Goal: Information Seeking & Learning: Learn about a topic

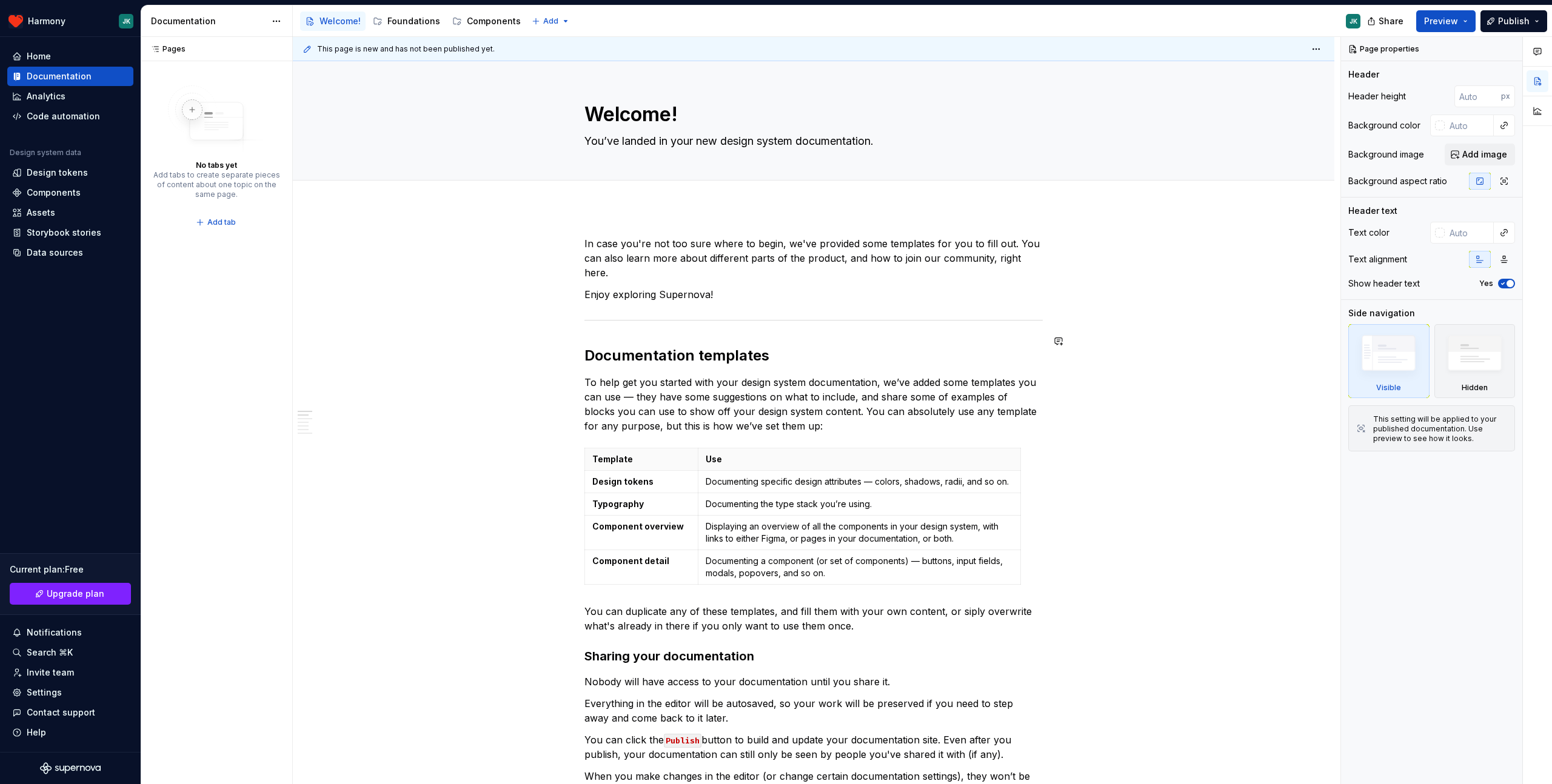
scroll to position [8, 0]
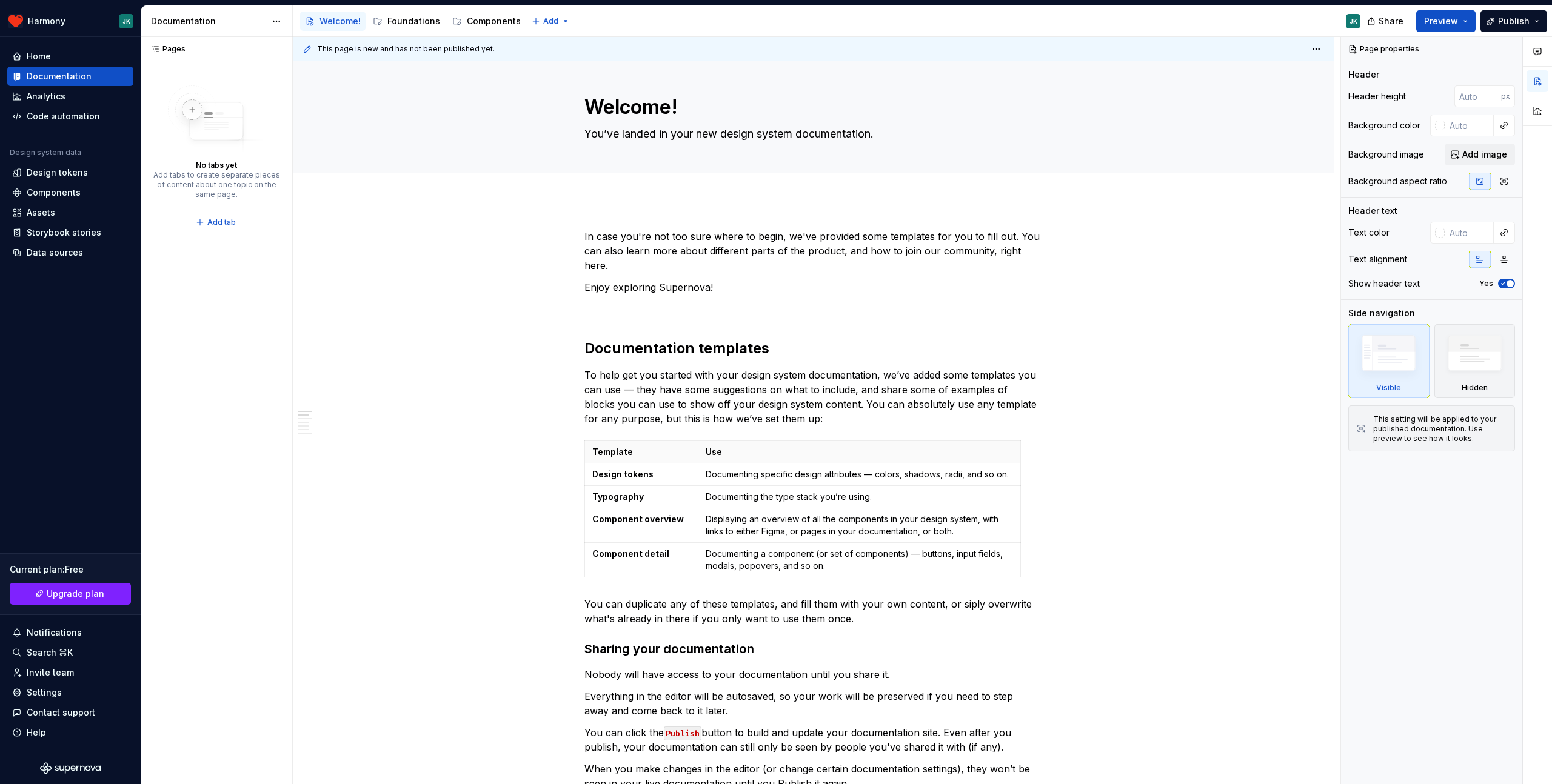
click at [184, 26] on div "Documentation" at bounding box center [208, 21] width 115 height 12
click at [80, 101] on div "Analytics" at bounding box center [70, 96] width 116 height 12
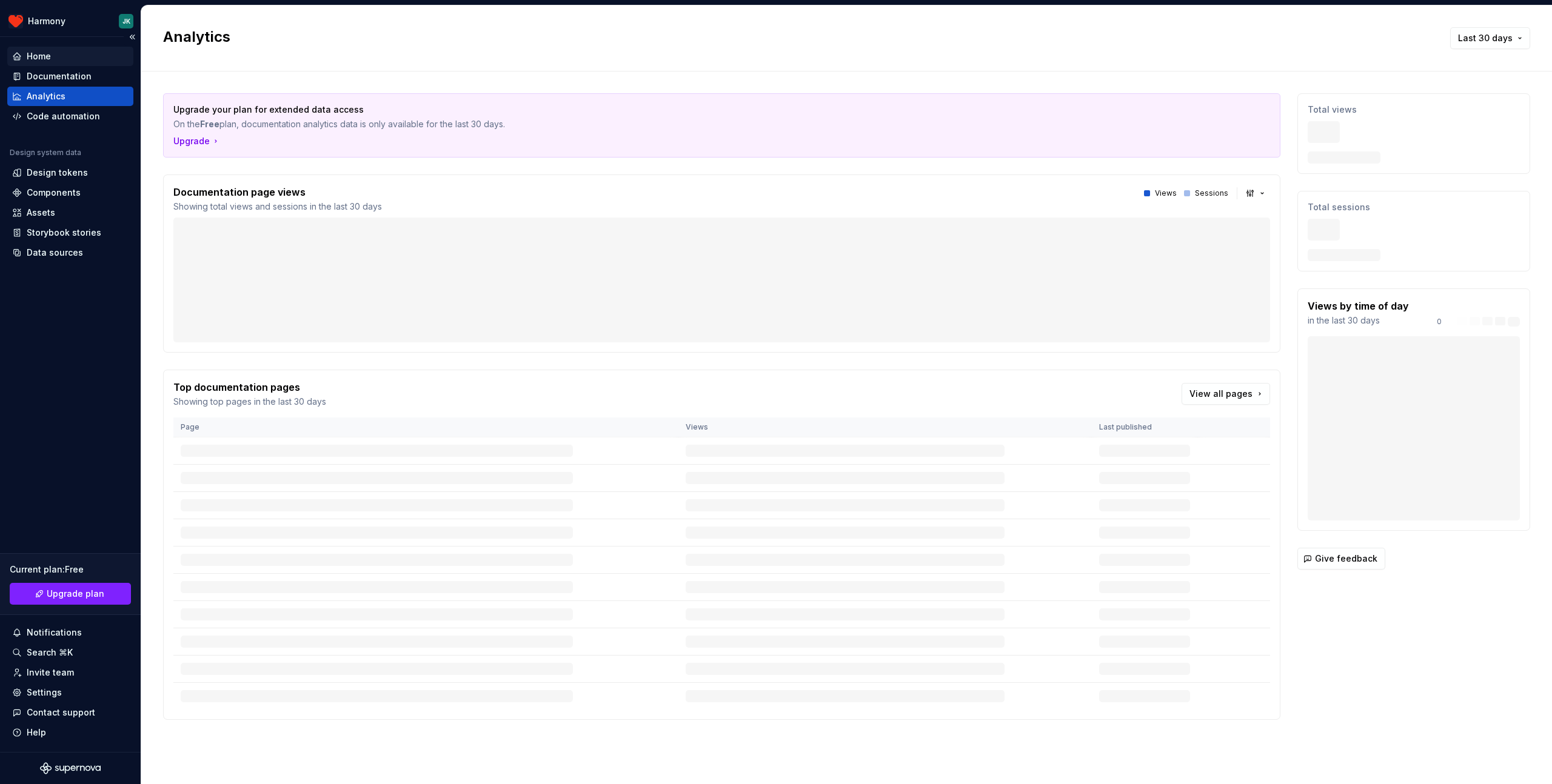
click at [56, 59] on div "Home" at bounding box center [70, 56] width 116 height 12
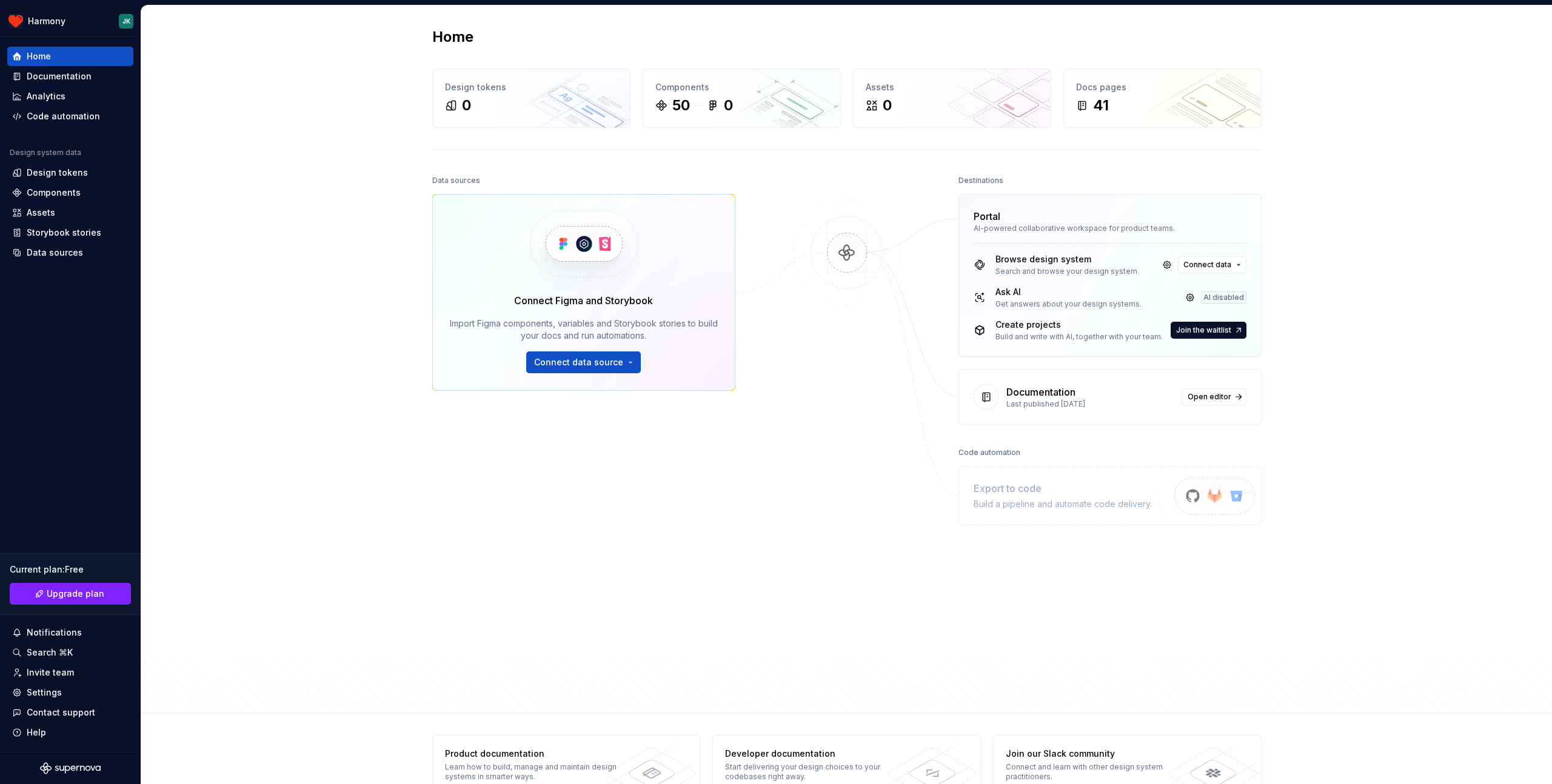
click at [269, 179] on div "Home Design tokens 0 Components 50 0 Assets 0 Docs pages 41 Data sources Connec…" at bounding box center [847, 359] width 1411 height 707
click at [47, 79] on div "Documentation" at bounding box center [59, 77] width 65 height 12
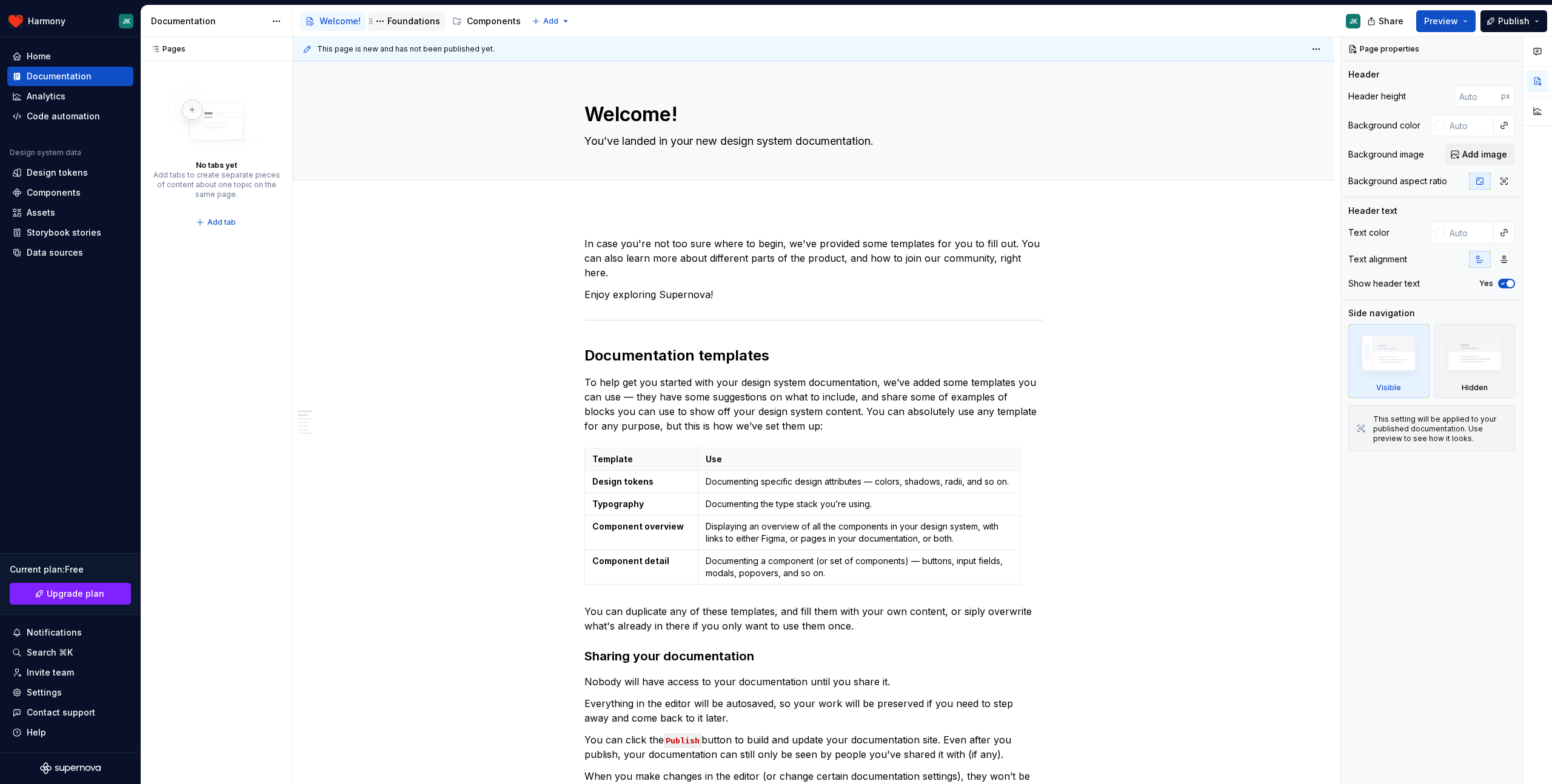
click at [410, 20] on div "Foundations" at bounding box center [414, 21] width 53 height 12
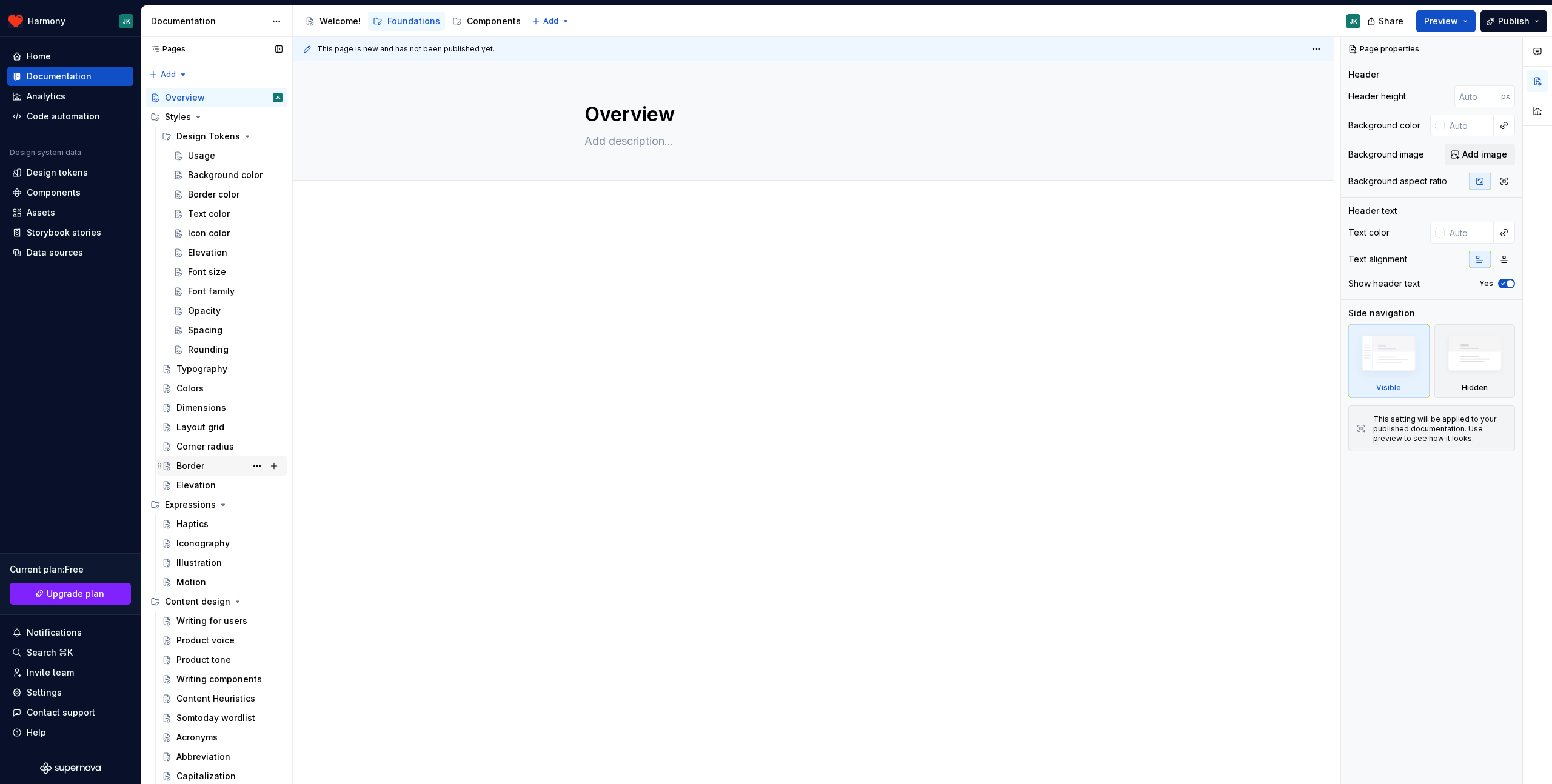
scroll to position [96, 0]
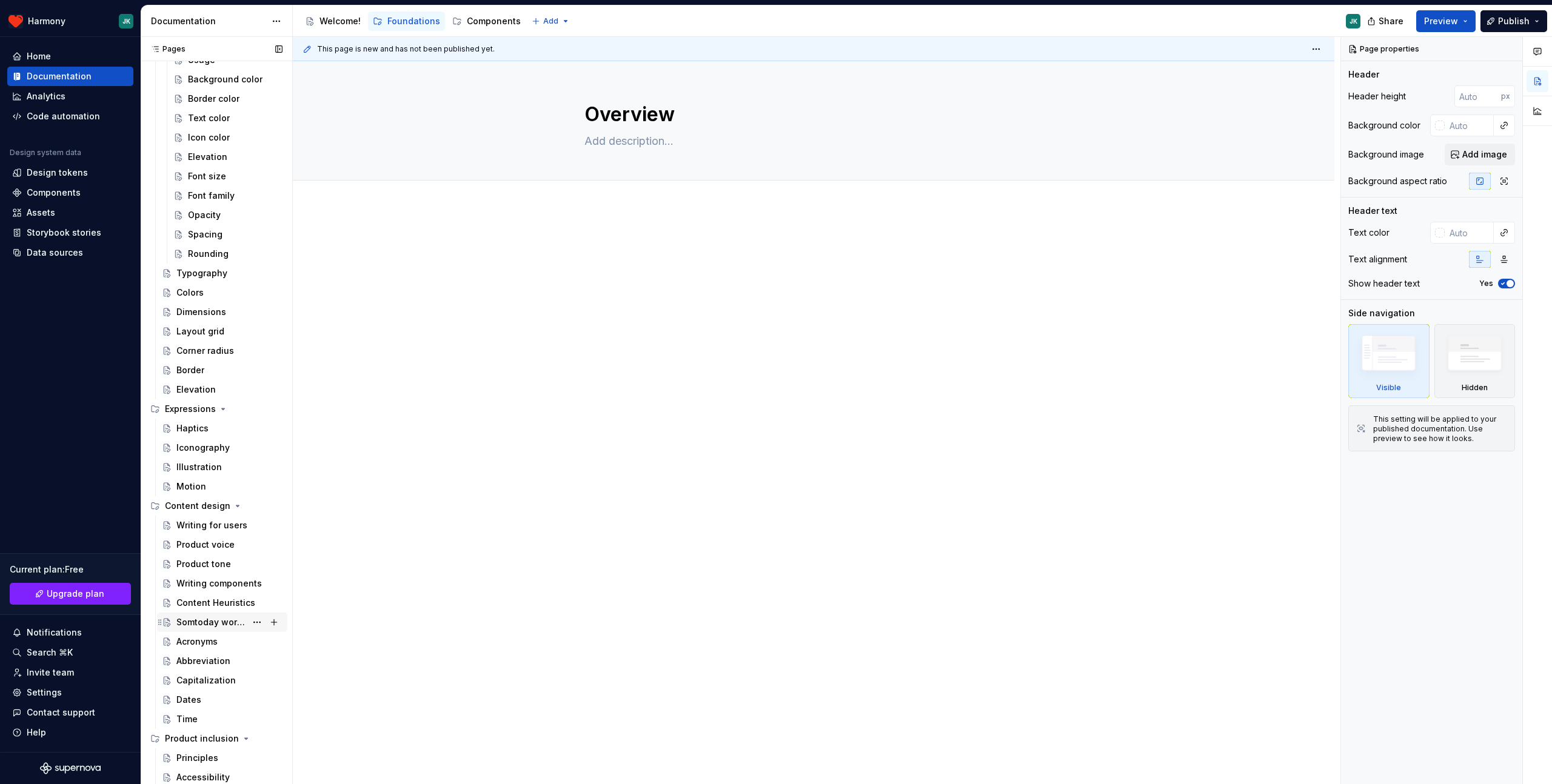
click at [194, 629] on div "Somtoday wordlist" at bounding box center [229, 622] width 106 height 17
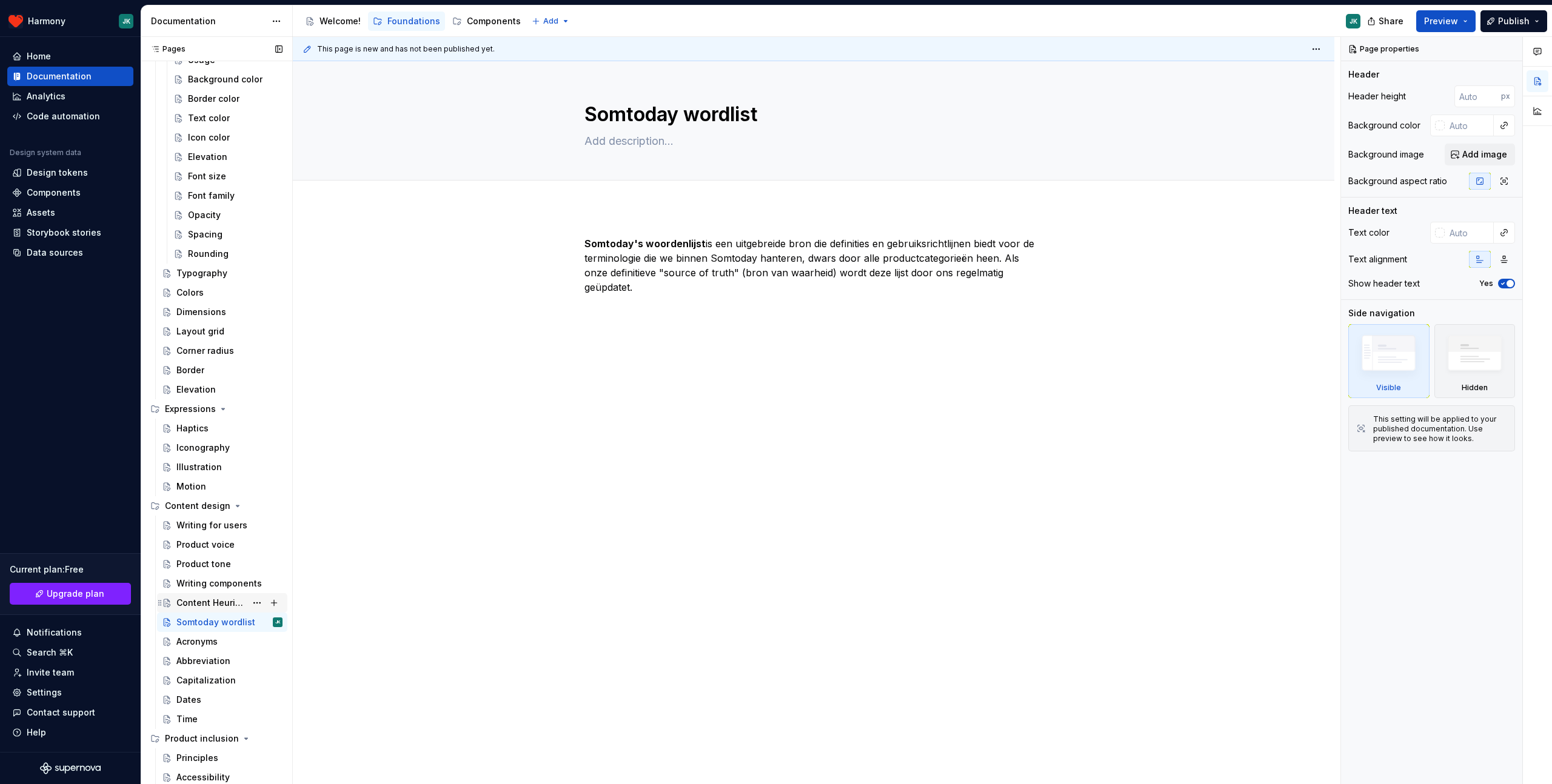
click at [190, 600] on div "Content Heuristics" at bounding box center [211, 603] width 70 height 12
click at [197, 588] on div "Writing components" at bounding box center [211, 584] width 70 height 12
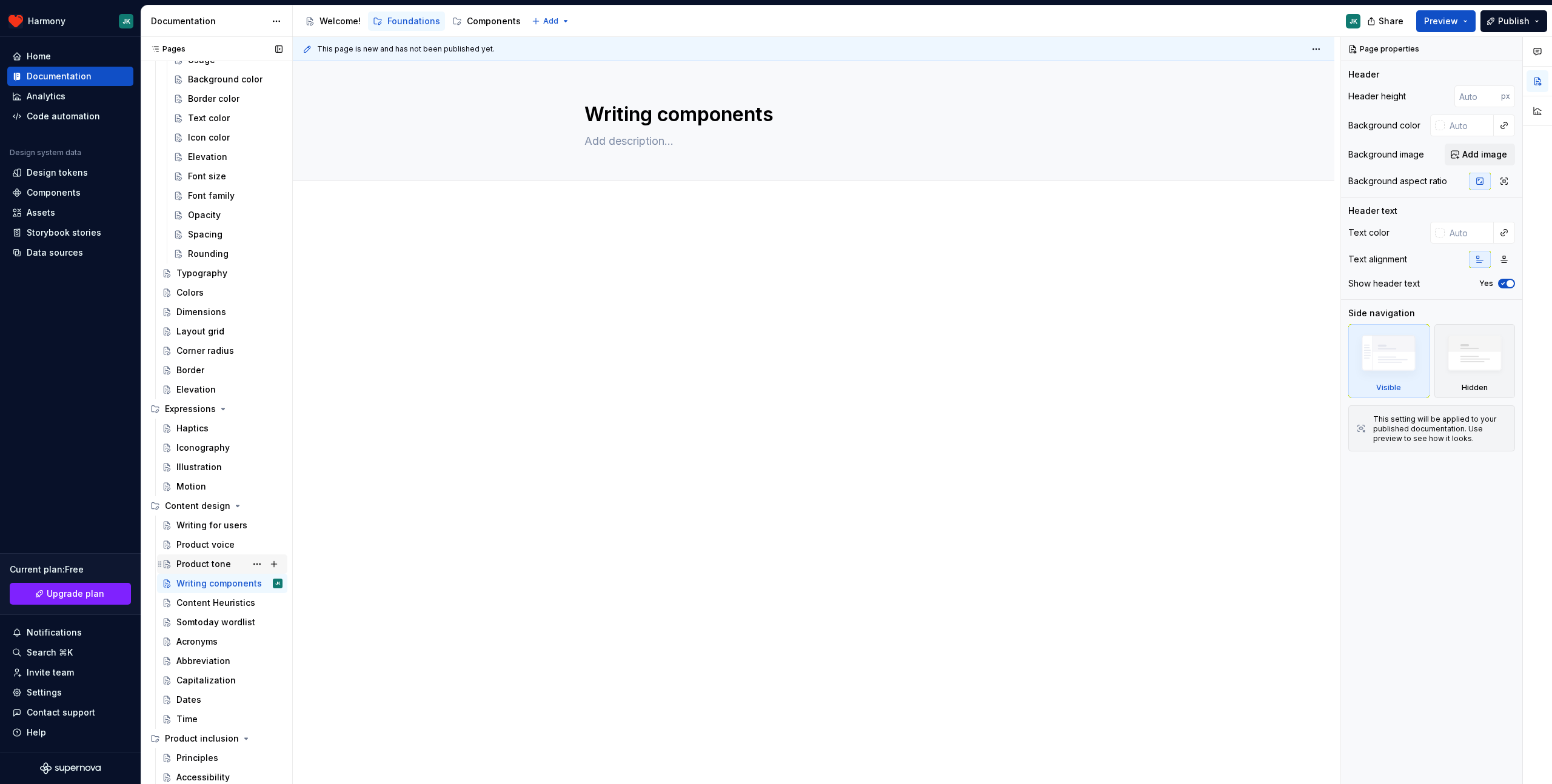
click at [196, 566] on div "Product tone" at bounding box center [203, 564] width 55 height 12
click at [196, 548] on div "Product voice" at bounding box center [206, 545] width 59 height 12
click at [194, 560] on div "Product tone" at bounding box center [203, 564] width 55 height 12
click at [178, 756] on div "Principles" at bounding box center [197, 758] width 42 height 12
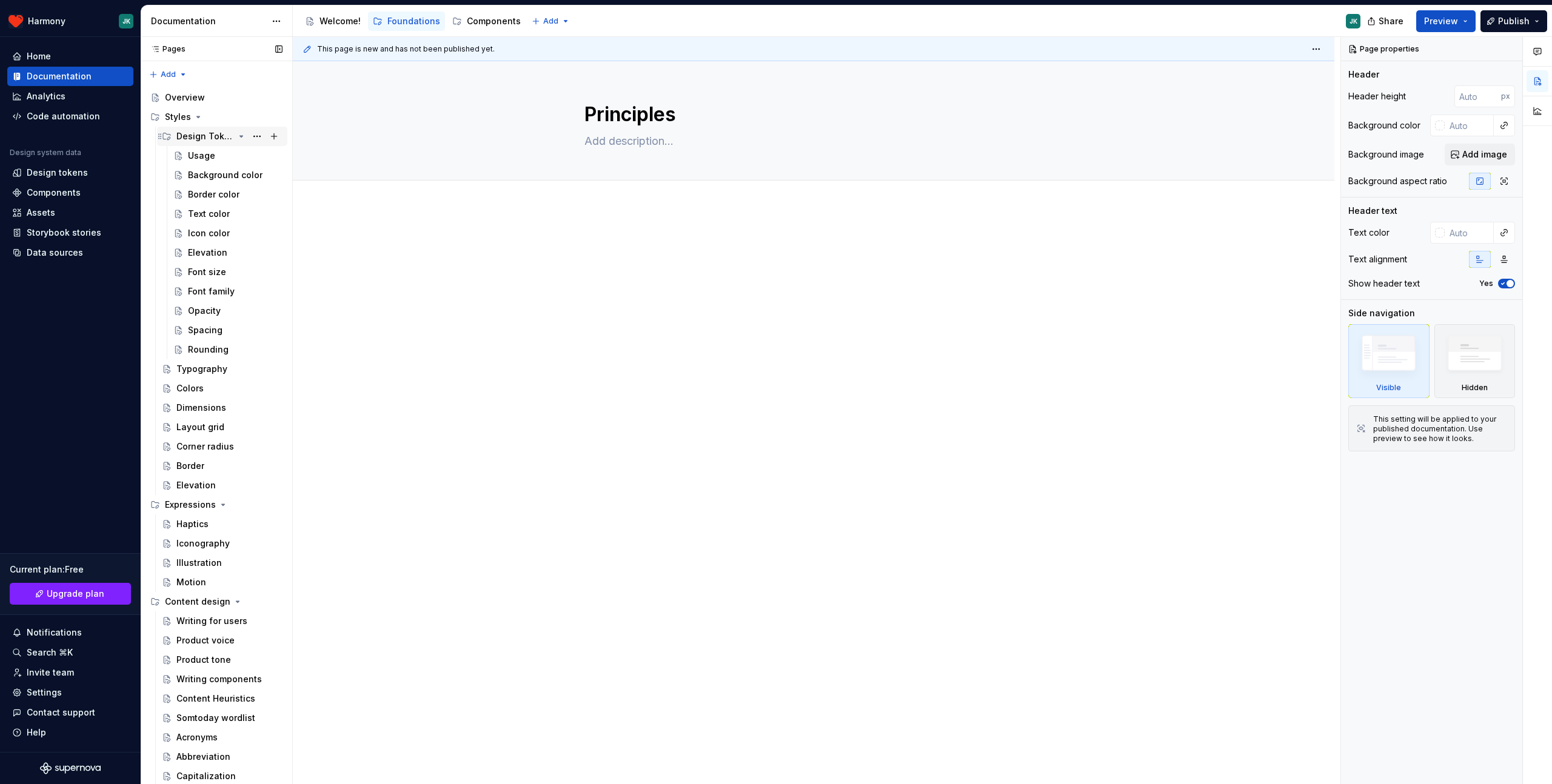
click at [242, 132] on icon "Page tree" at bounding box center [241, 136] width 10 height 10
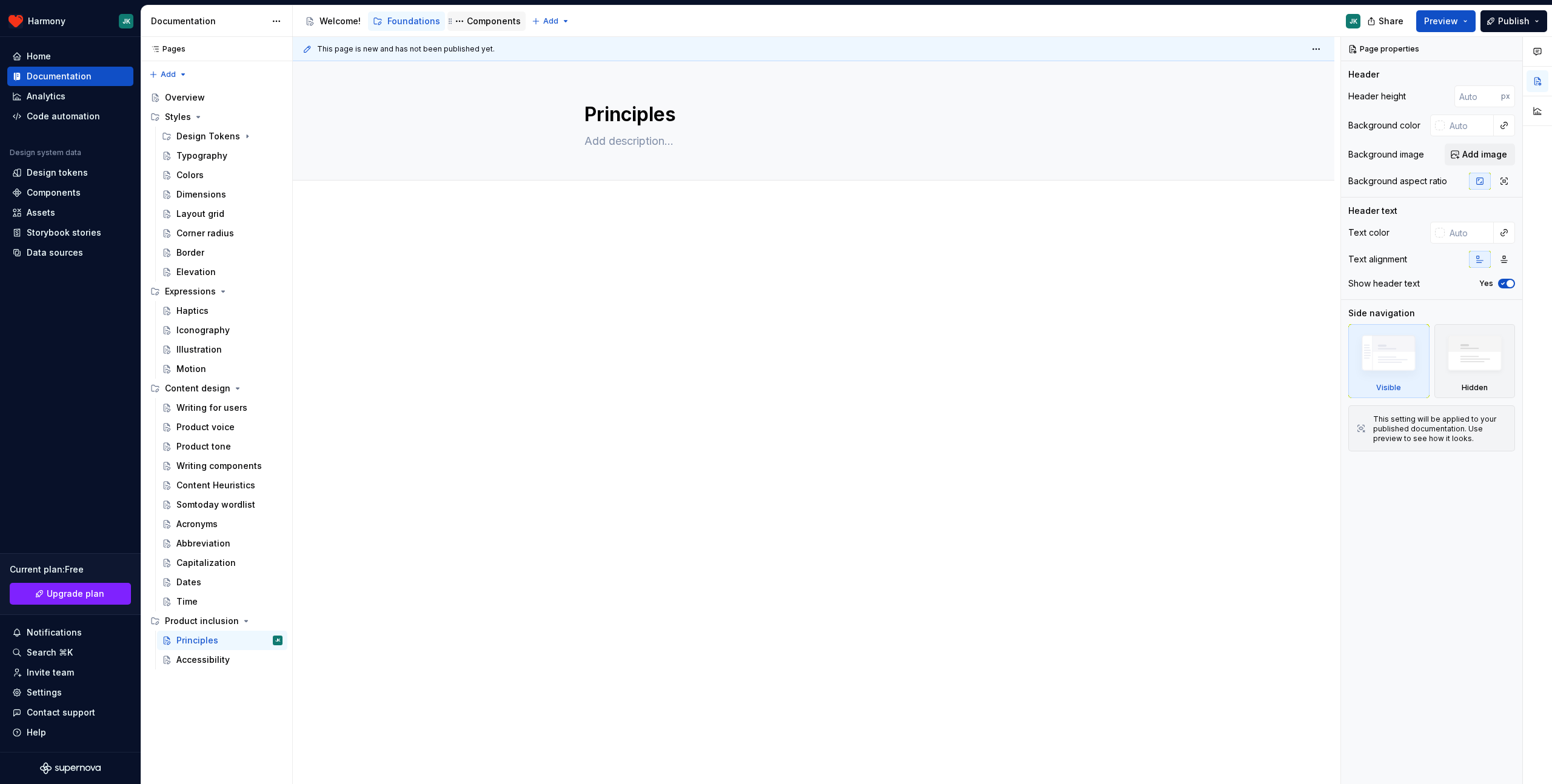
click at [478, 17] on div "Components" at bounding box center [494, 21] width 54 height 12
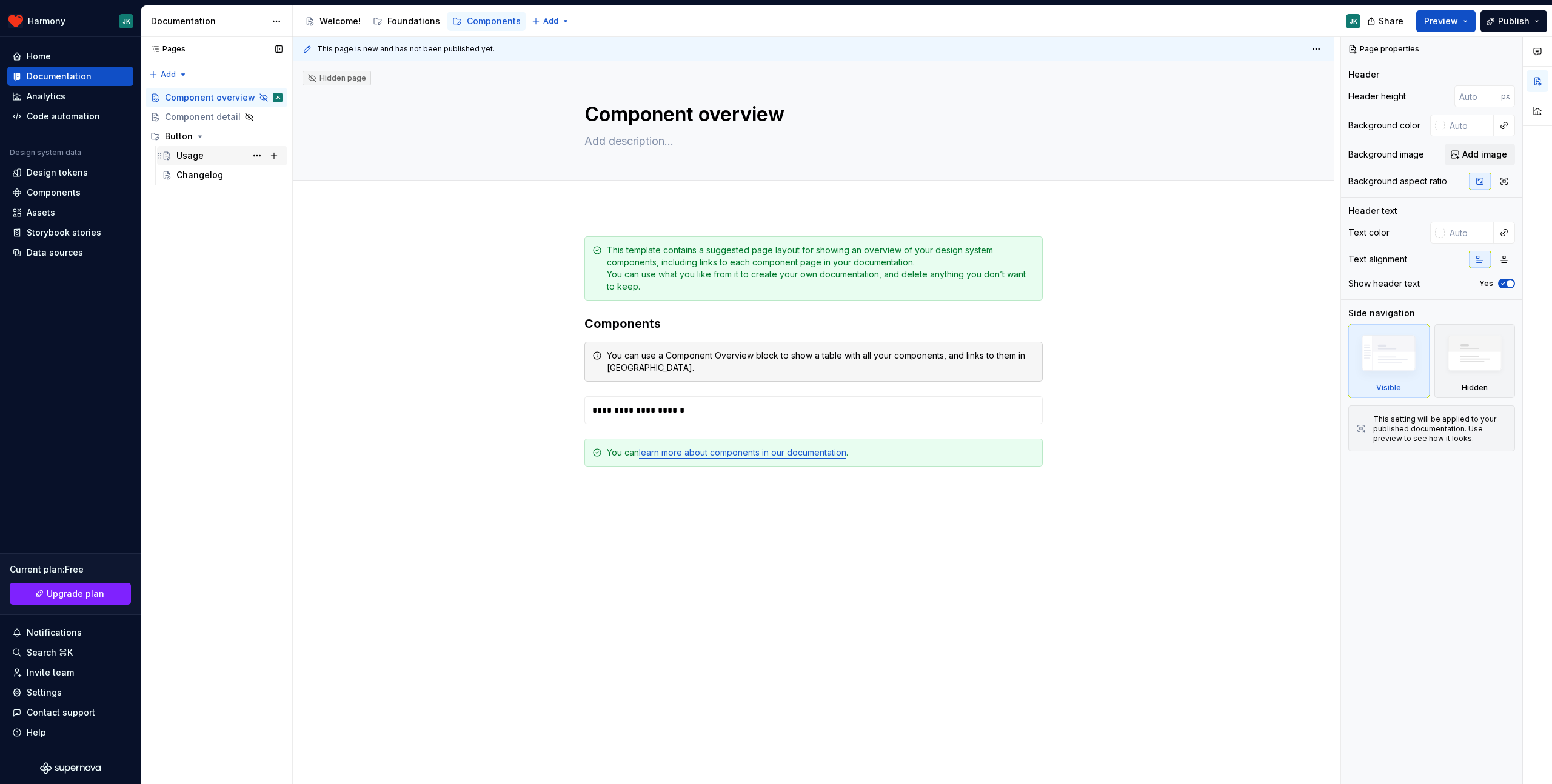
click at [203, 163] on div "Usage" at bounding box center [229, 155] width 106 height 17
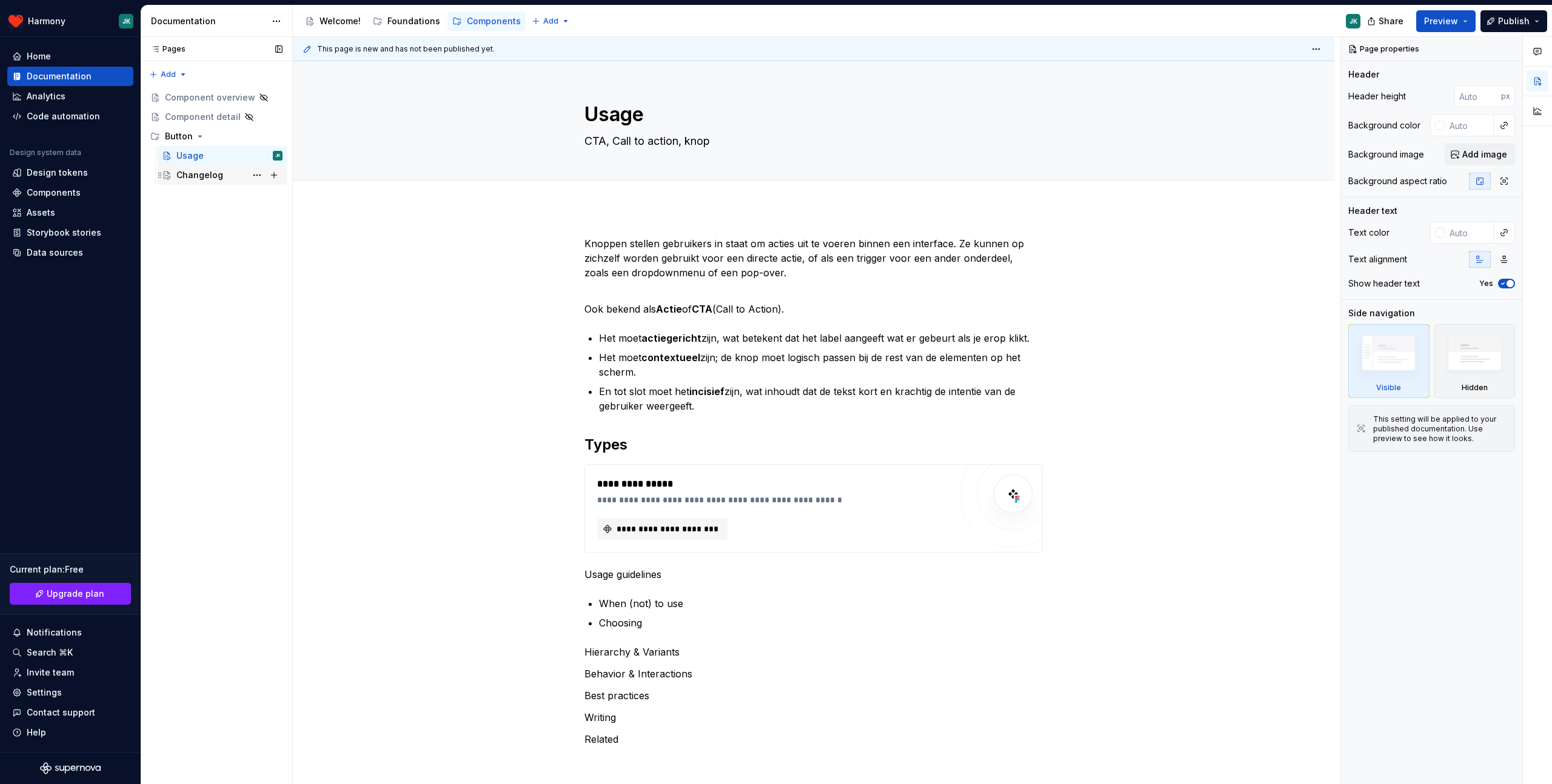
click at [224, 179] on div "Changelog" at bounding box center [229, 175] width 106 height 17
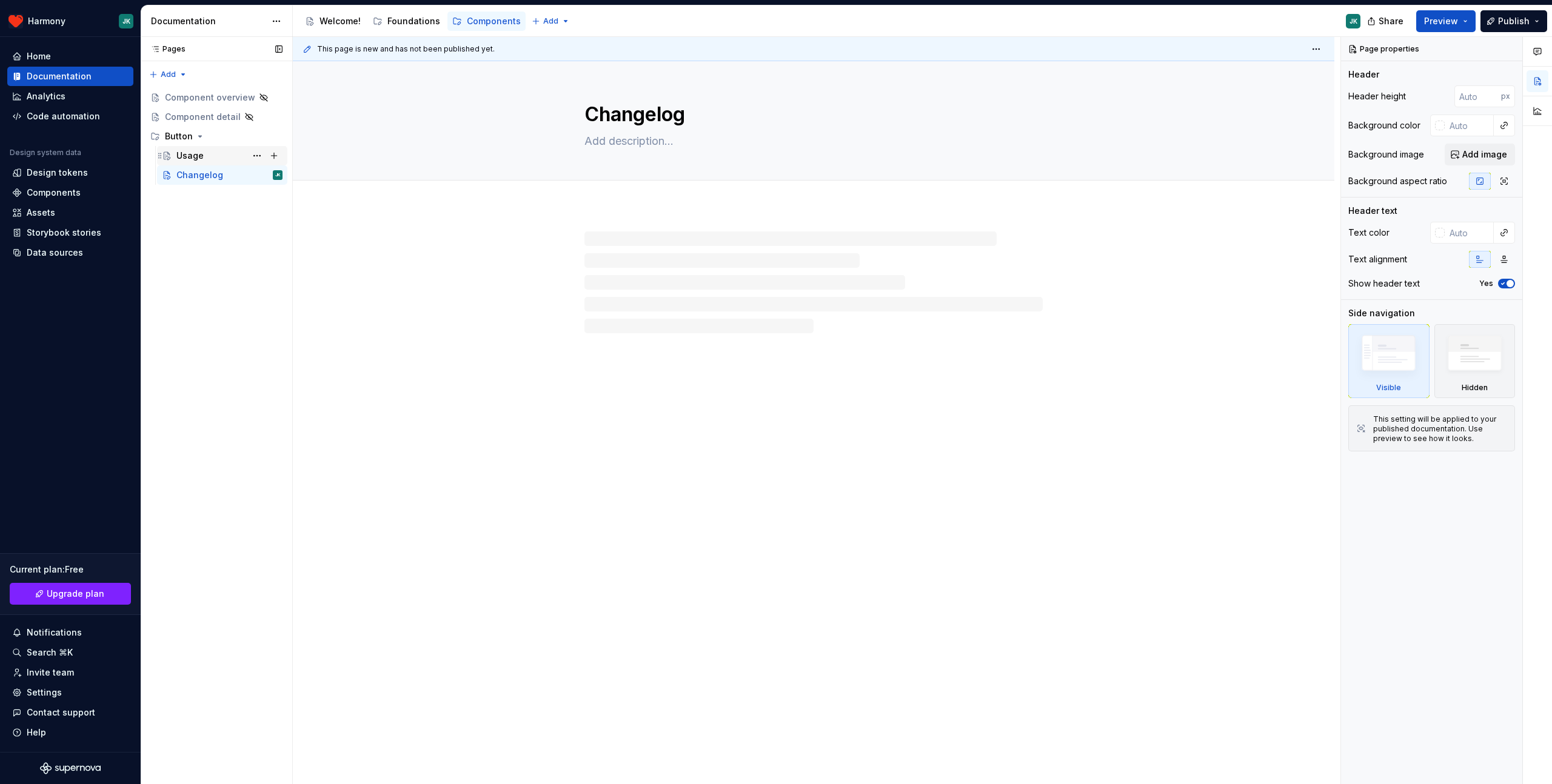
click at [210, 158] on div "Usage" at bounding box center [229, 155] width 106 height 17
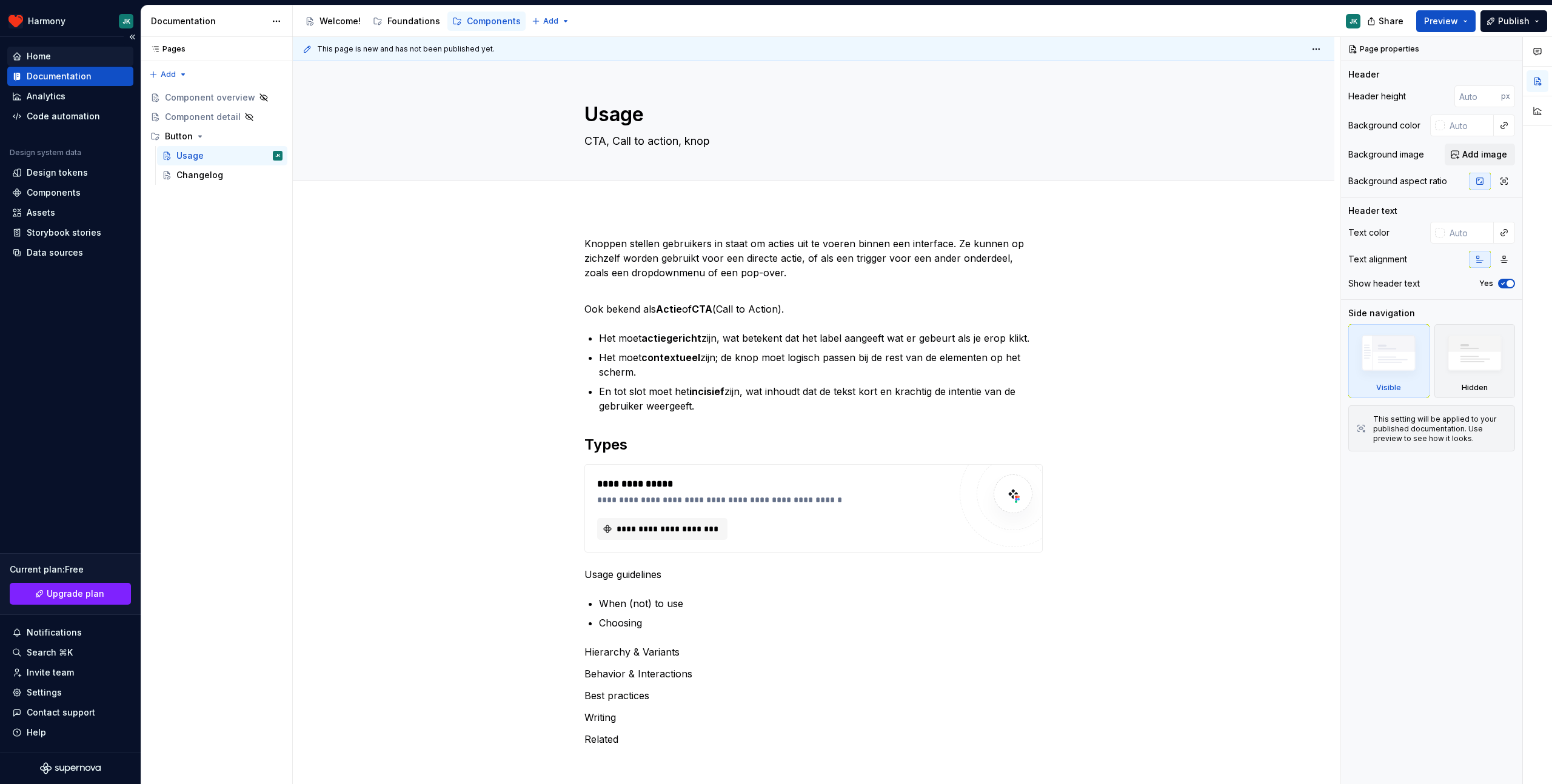
click at [59, 51] on div "Home" at bounding box center [70, 56] width 116 height 12
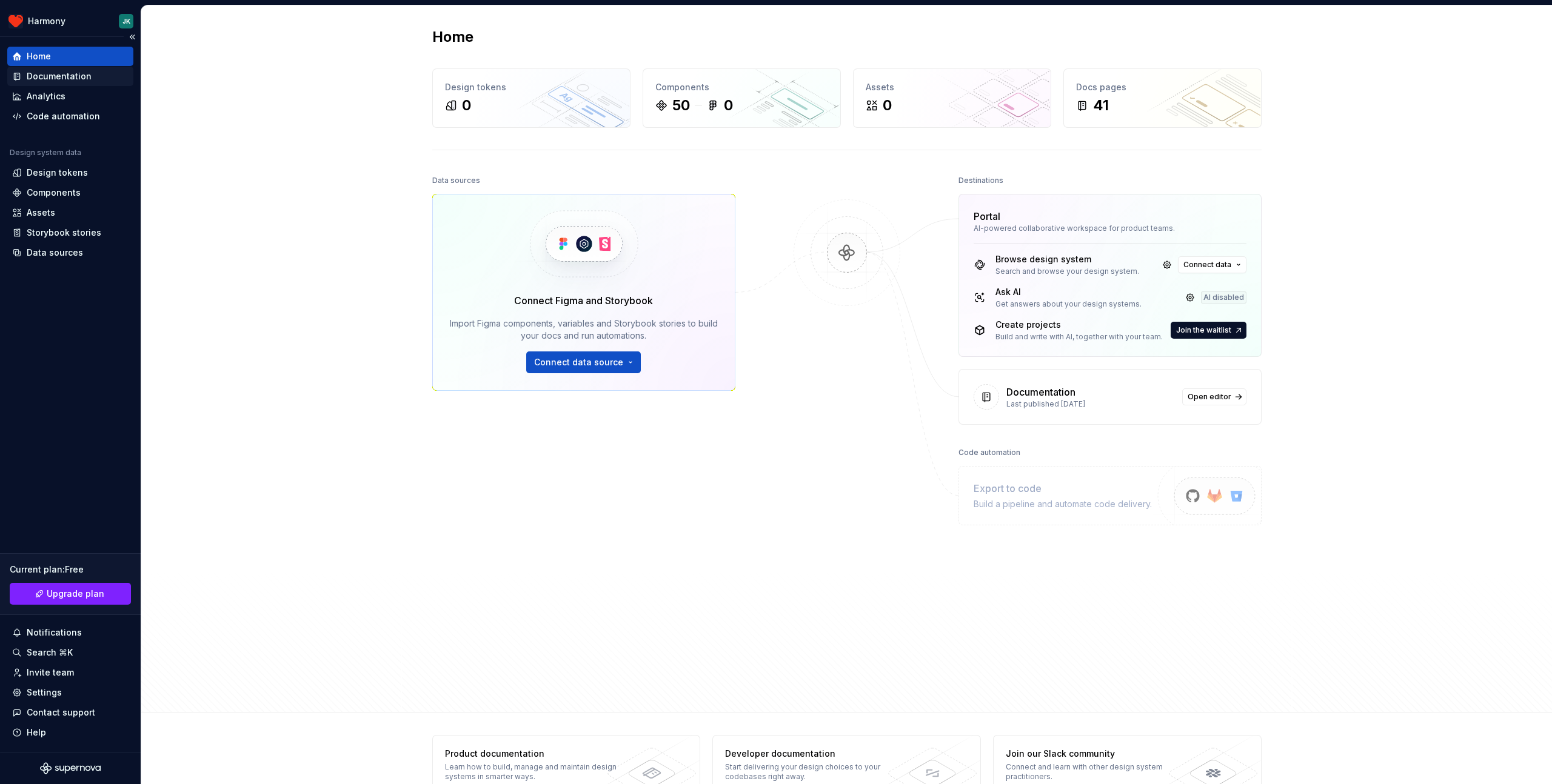
click at [50, 71] on div "Documentation" at bounding box center [59, 77] width 65 height 12
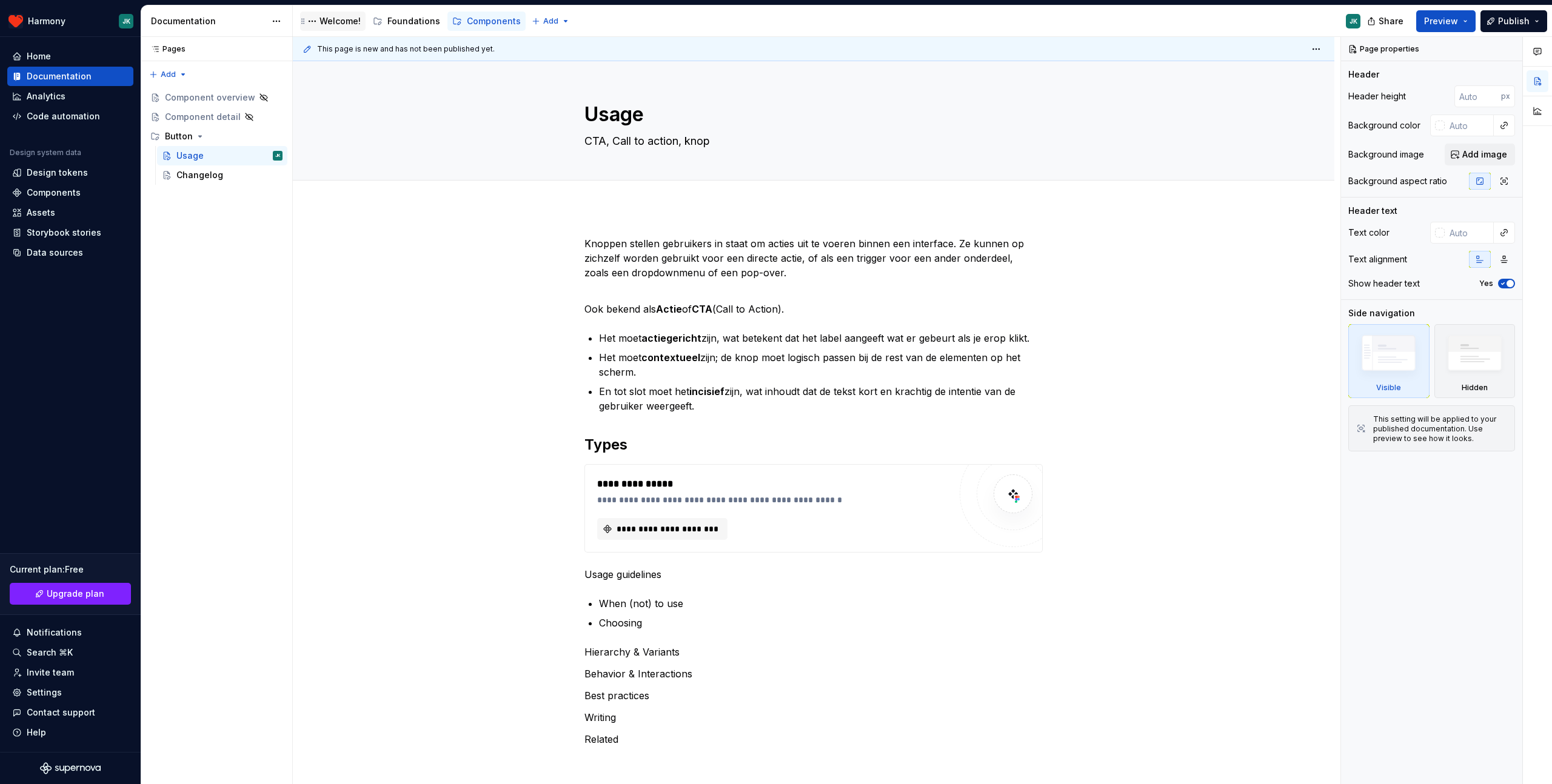
click at [346, 21] on div "Welcome!" at bounding box center [340, 21] width 41 height 12
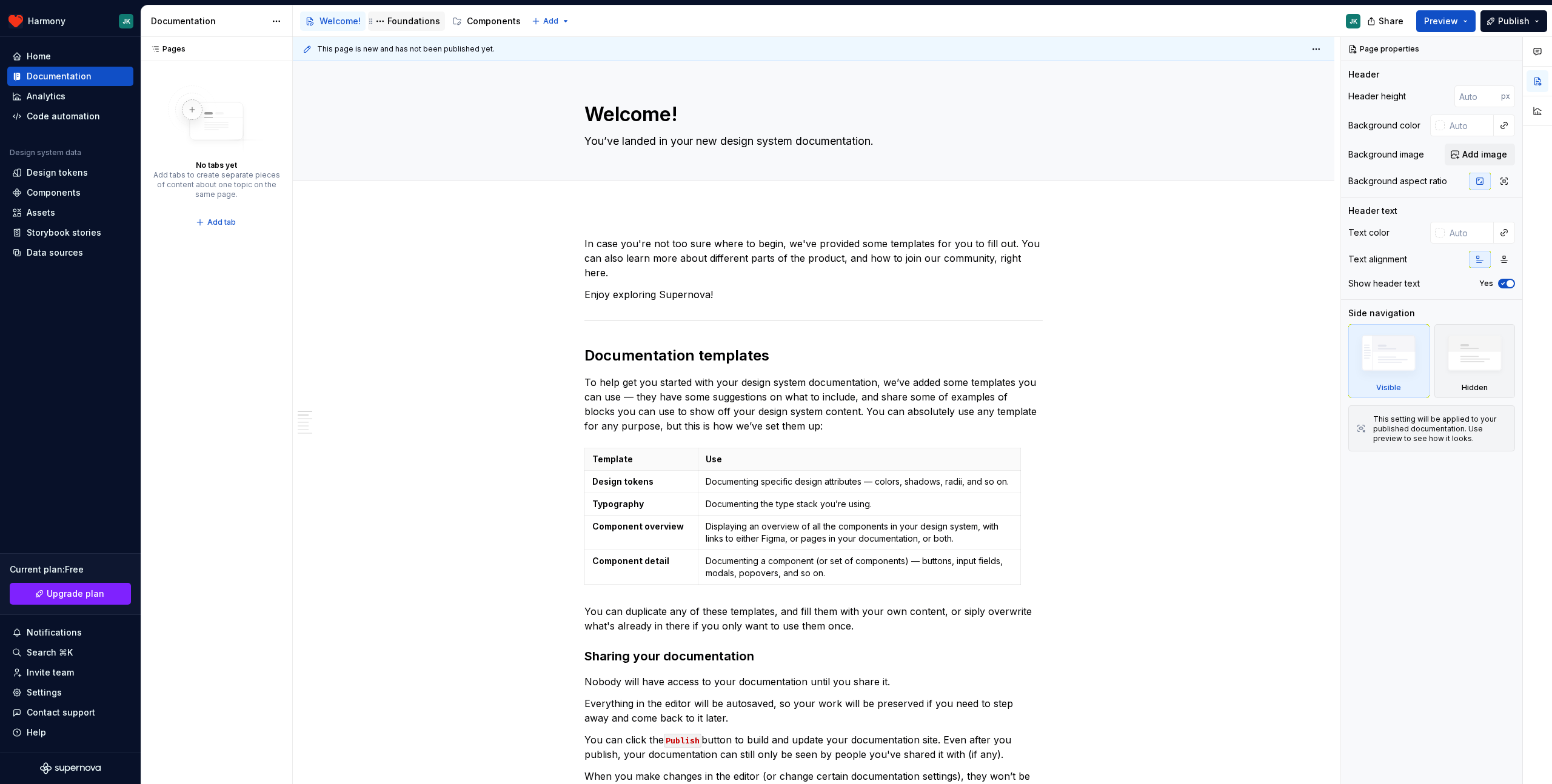
click at [396, 23] on div "Foundations" at bounding box center [414, 21] width 53 height 12
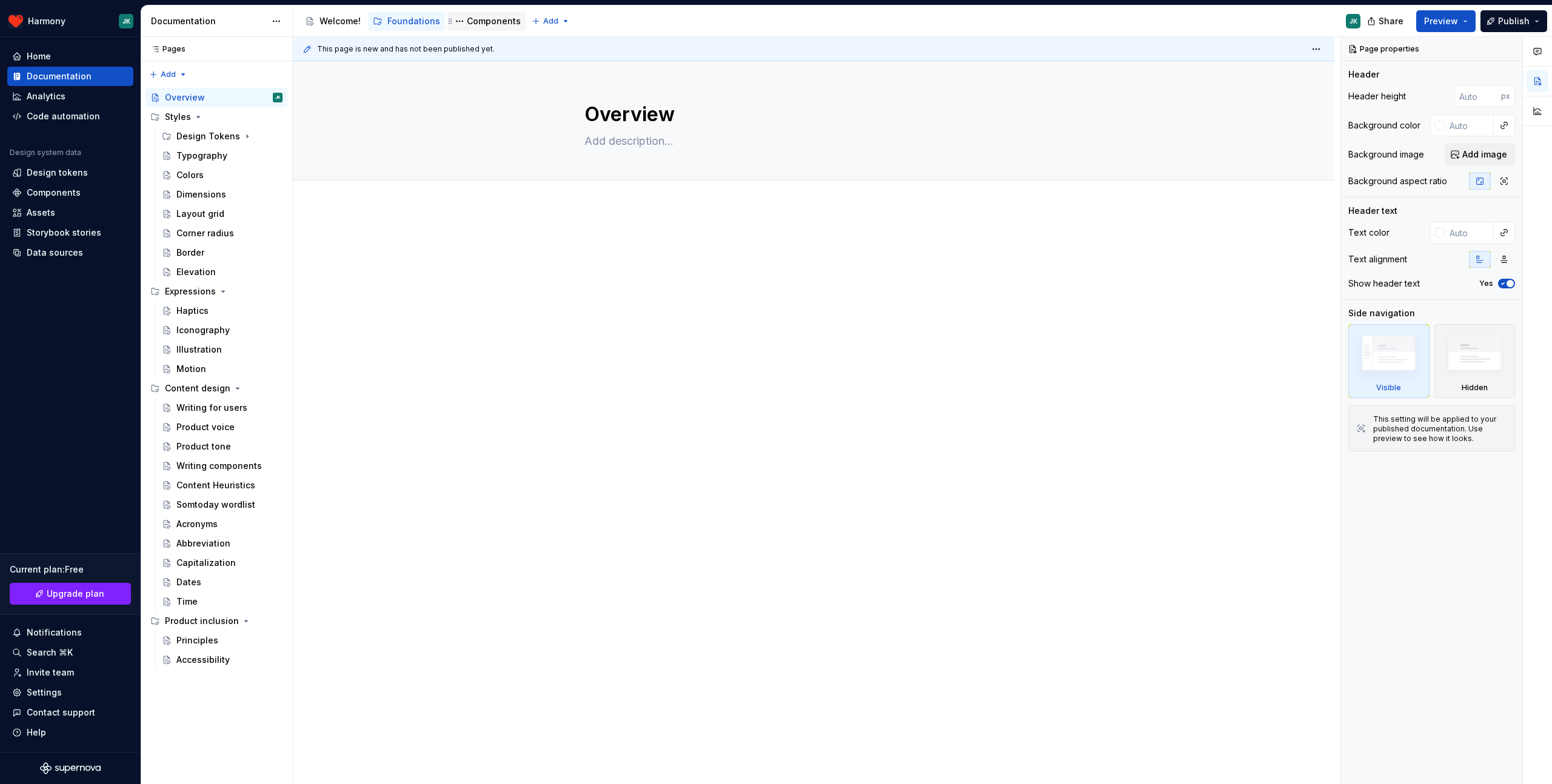
click at [476, 23] on div "Components" at bounding box center [494, 21] width 54 height 12
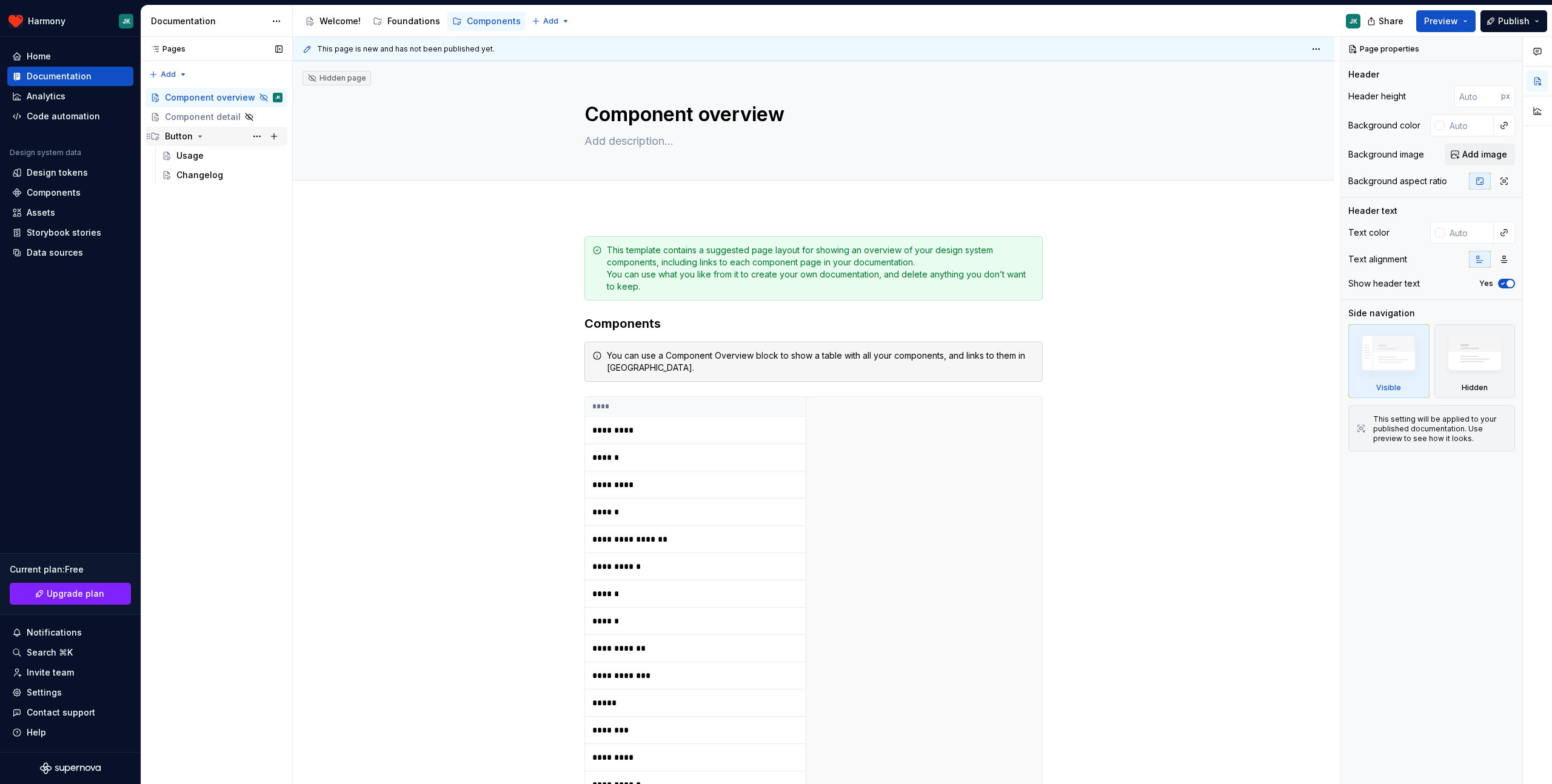
click at [175, 137] on div "Button" at bounding box center [179, 137] width 28 height 12
click at [182, 147] on div "Usage" at bounding box center [229, 155] width 106 height 17
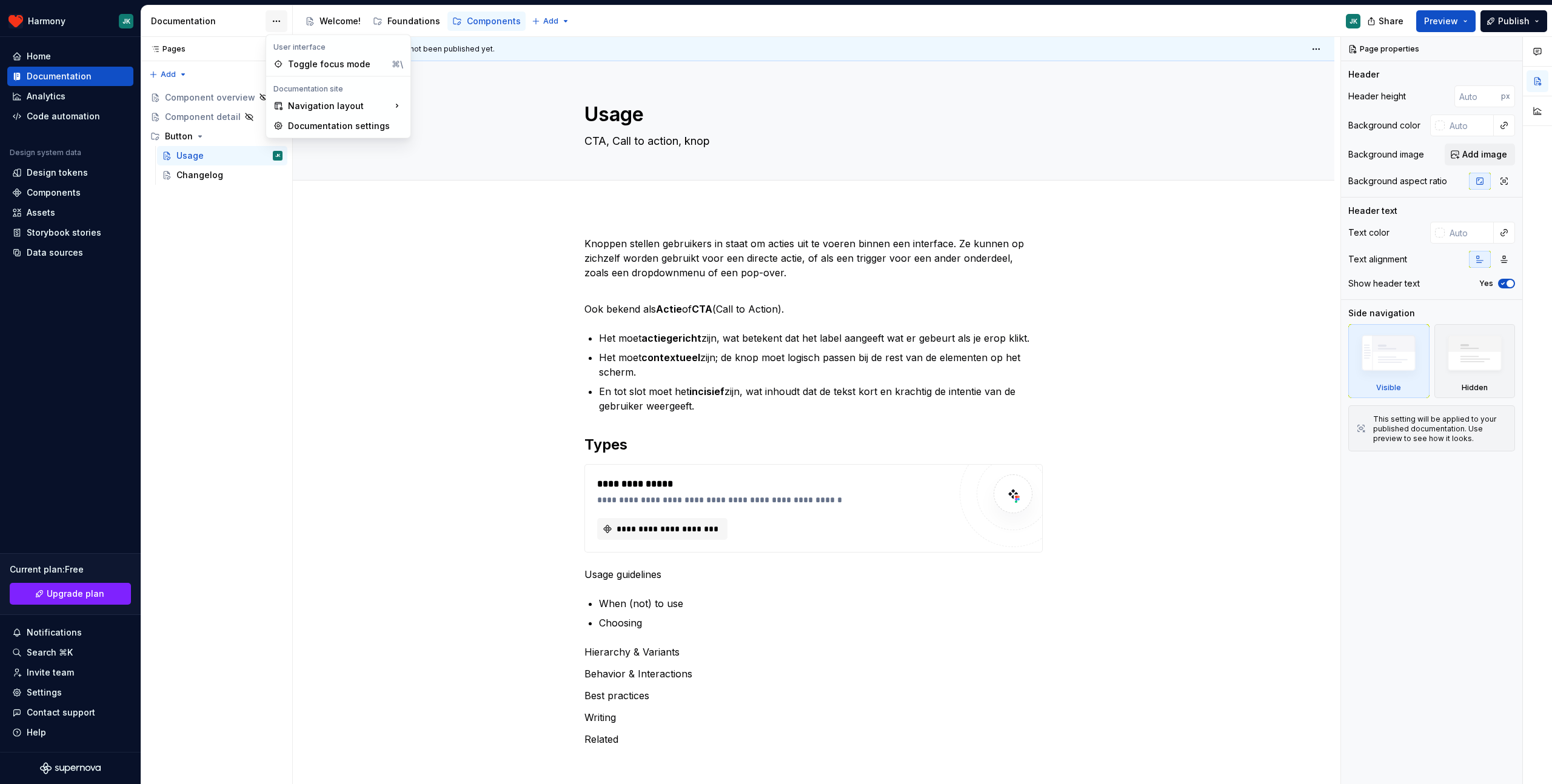
click at [283, 15] on html "Harmony JK Home Documentation Analytics Code automation Design system data Desi…" at bounding box center [776, 392] width 1552 height 784
click at [383, 292] on html "Harmony JK Home Documentation Analytics Code automation Design system data Desi…" at bounding box center [776, 392] width 1552 height 784
click at [197, 134] on icon "Page tree" at bounding box center [200, 136] width 10 height 10
click at [197, 173] on div "Changelog" at bounding box center [200, 175] width 47 height 12
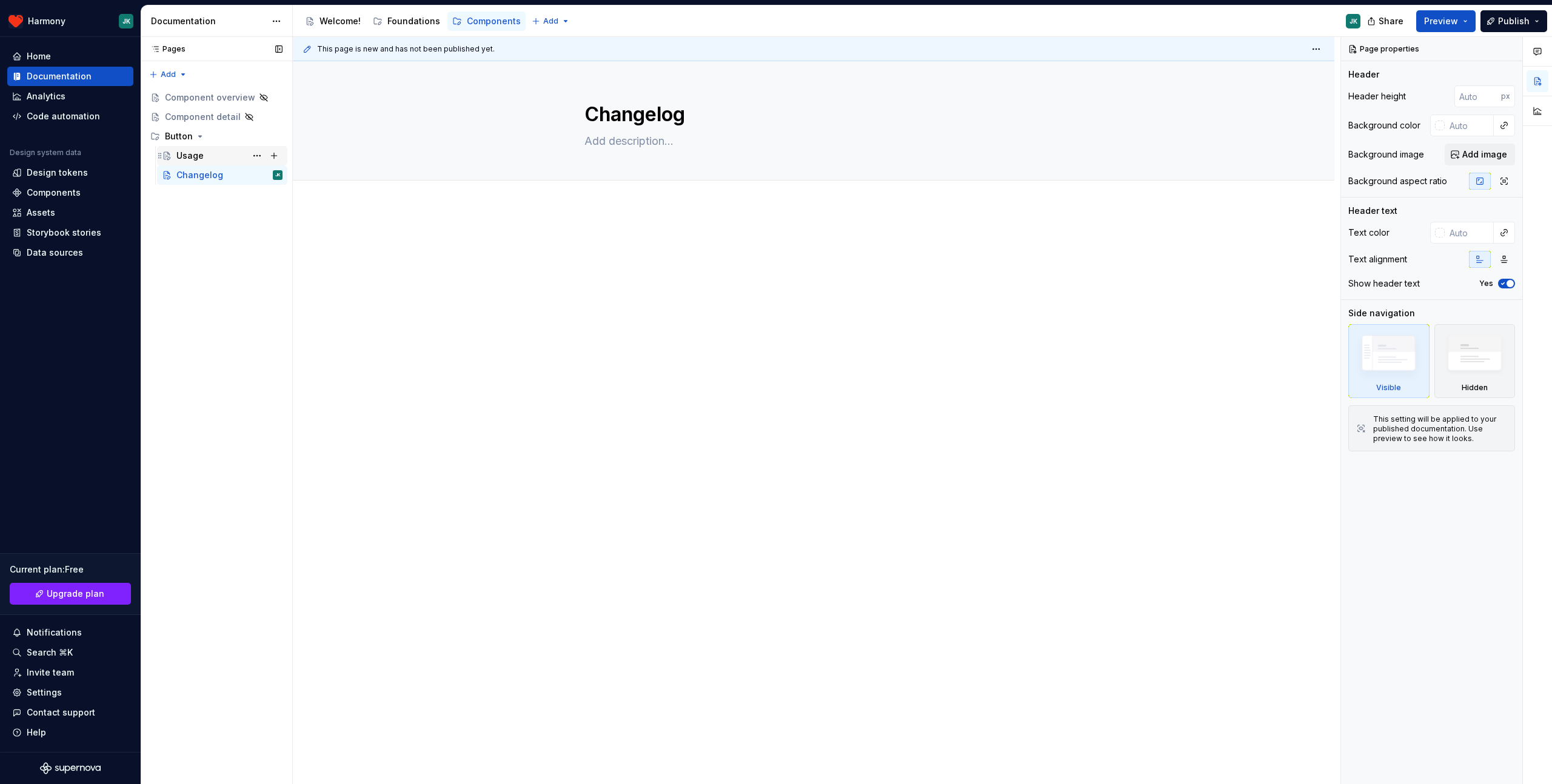
click at [202, 156] on div "Usage" at bounding box center [229, 155] width 106 height 17
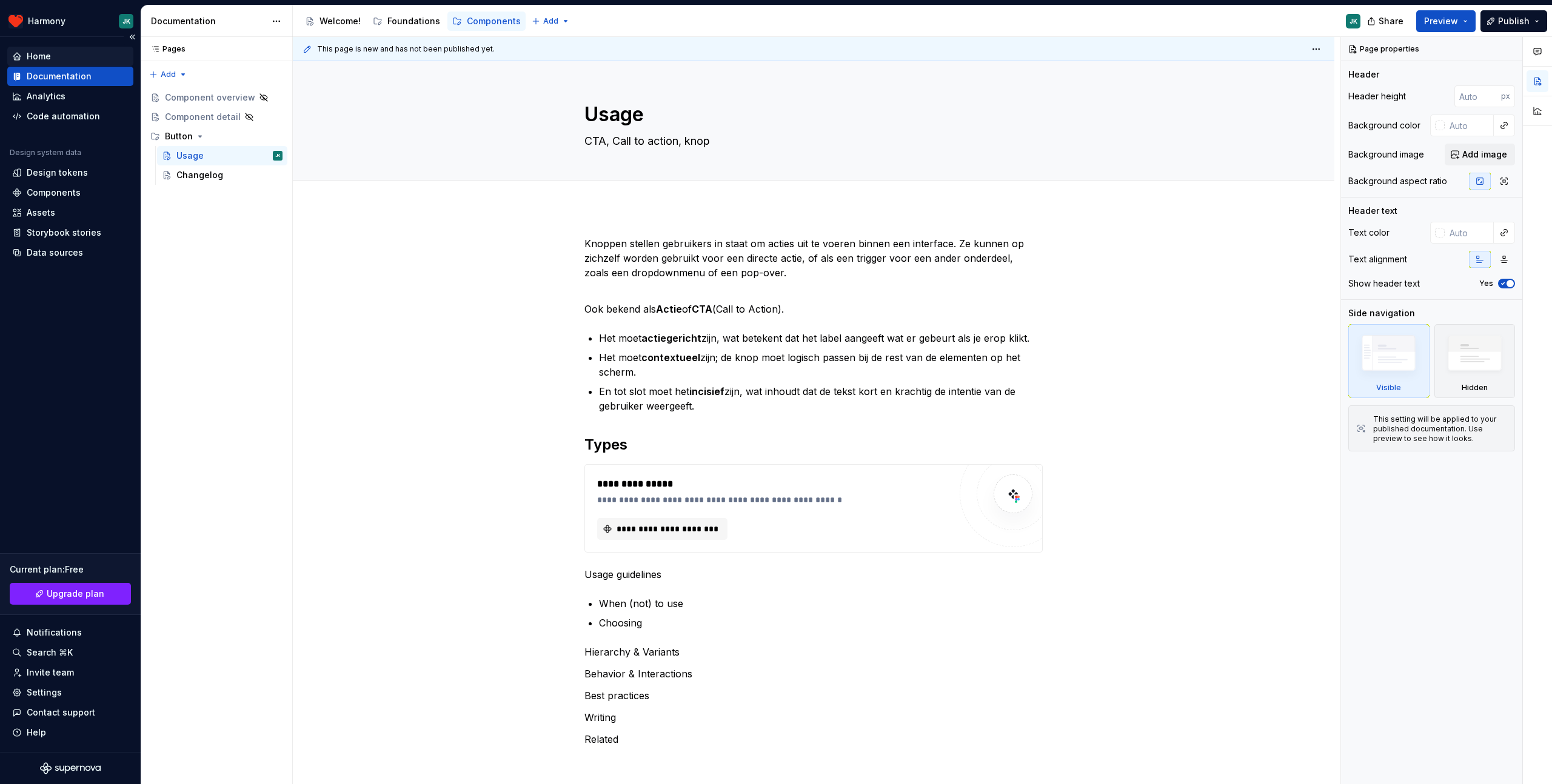
click at [34, 51] on div "Home" at bounding box center [39, 56] width 24 height 12
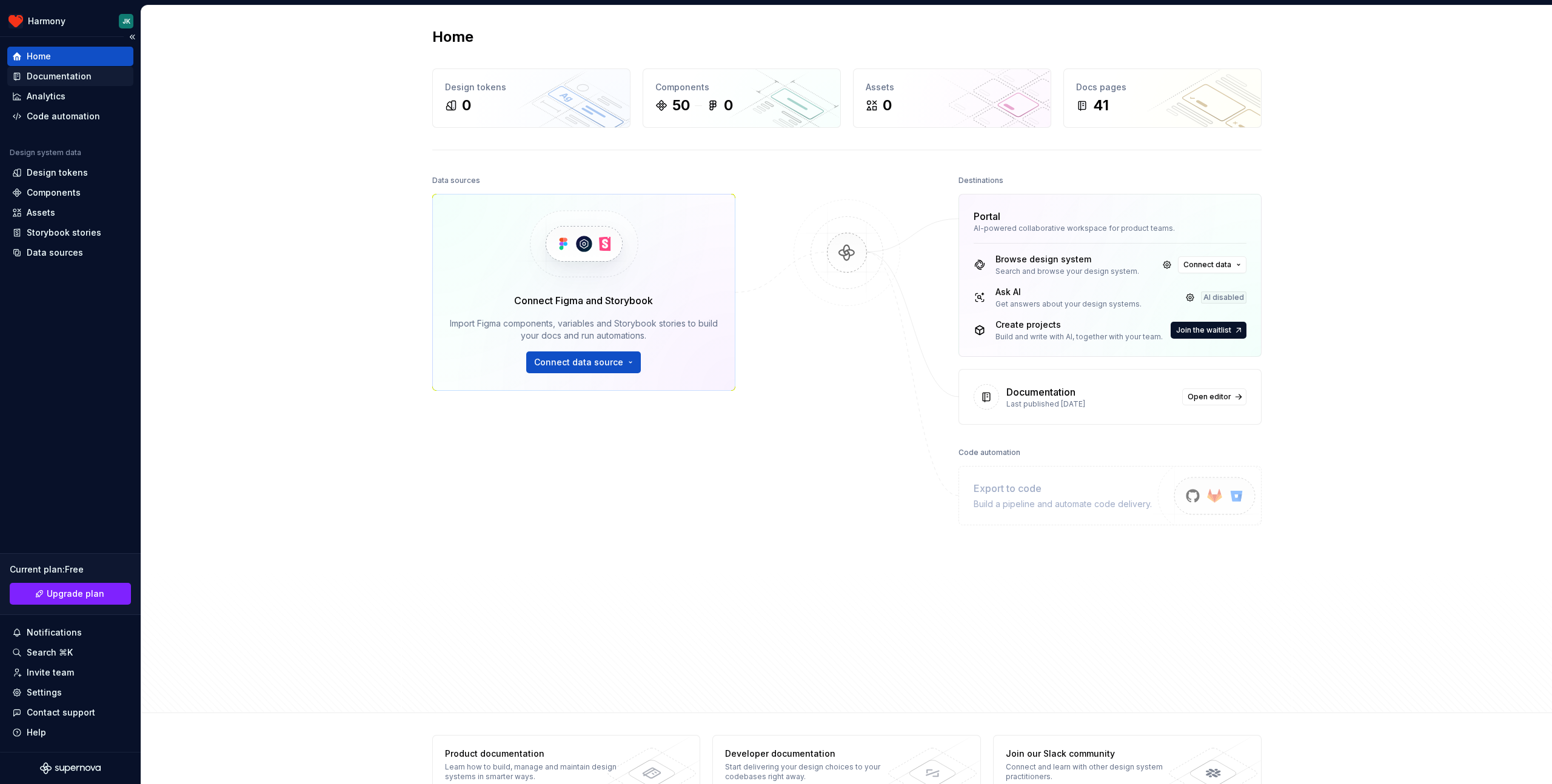
click at [35, 73] on div "Documentation" at bounding box center [59, 77] width 65 height 12
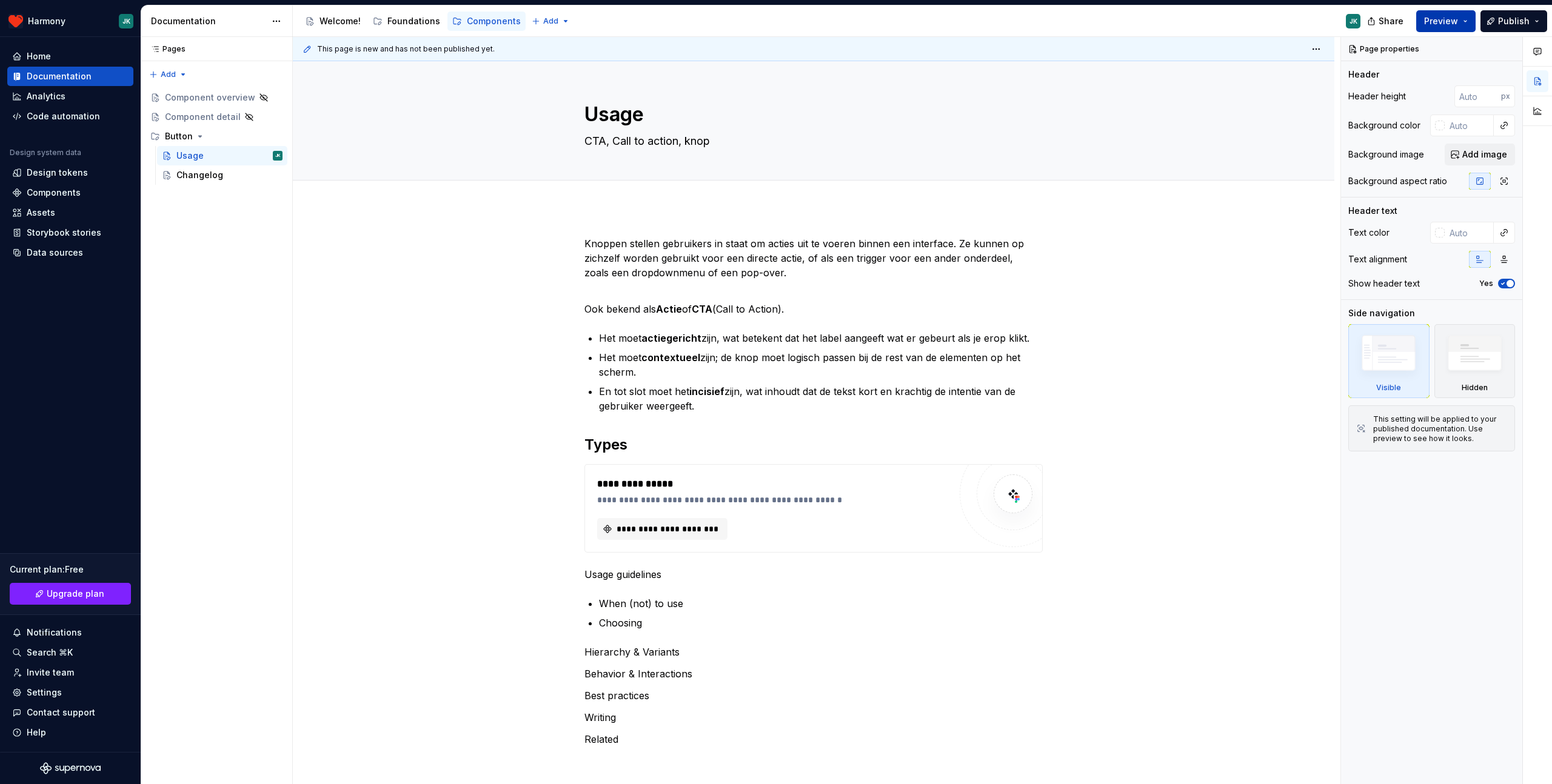
click at [1471, 23] on button "Preview" at bounding box center [1445, 21] width 59 height 22
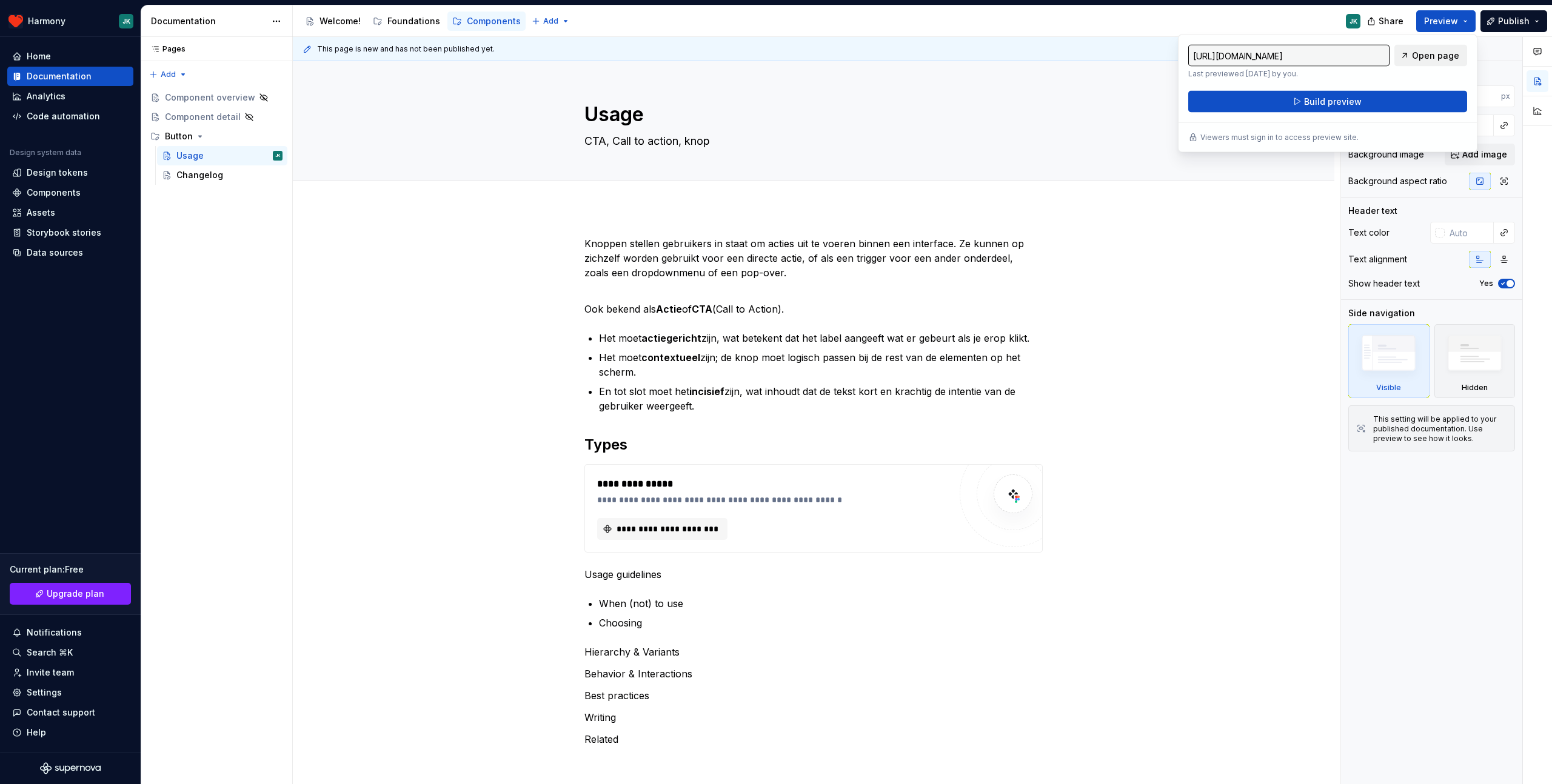
click at [1436, 53] on span "Open page" at bounding box center [1435, 56] width 47 height 12
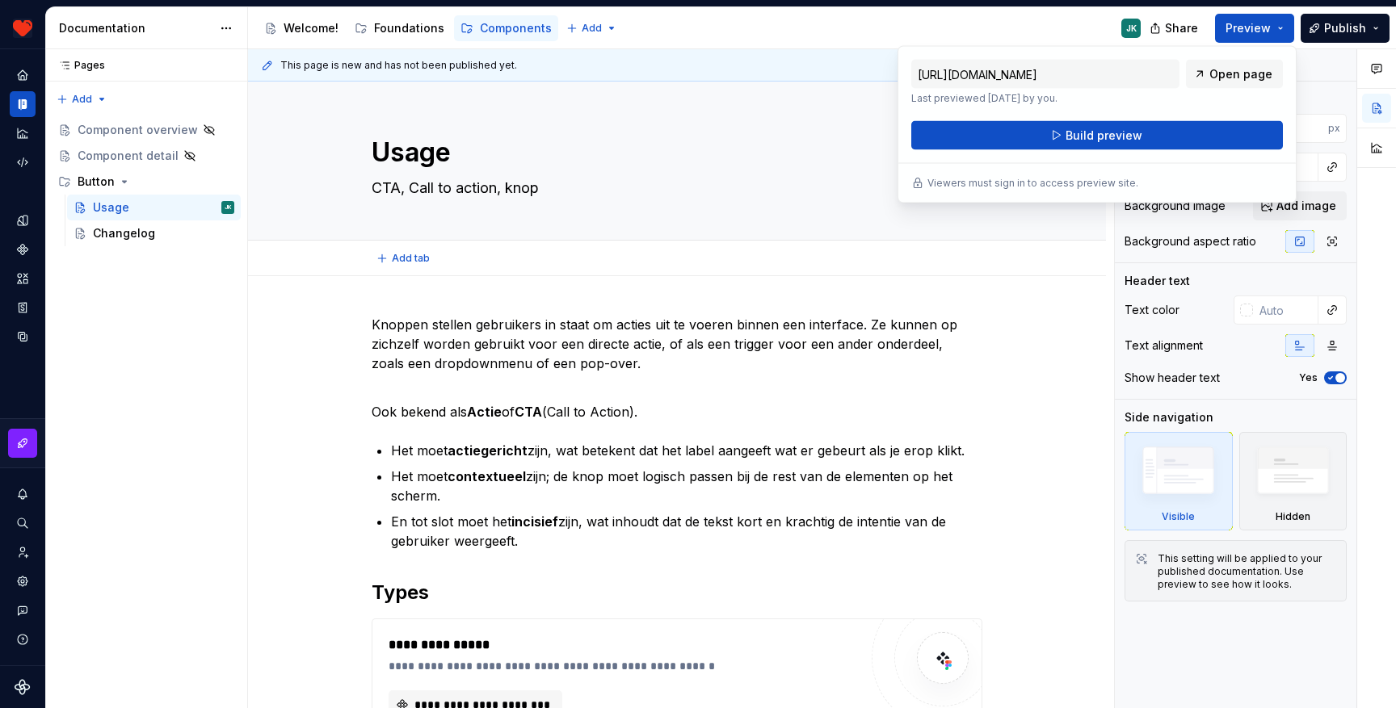
click at [865, 271] on div "Add tab" at bounding box center [677, 259] width 858 height 36
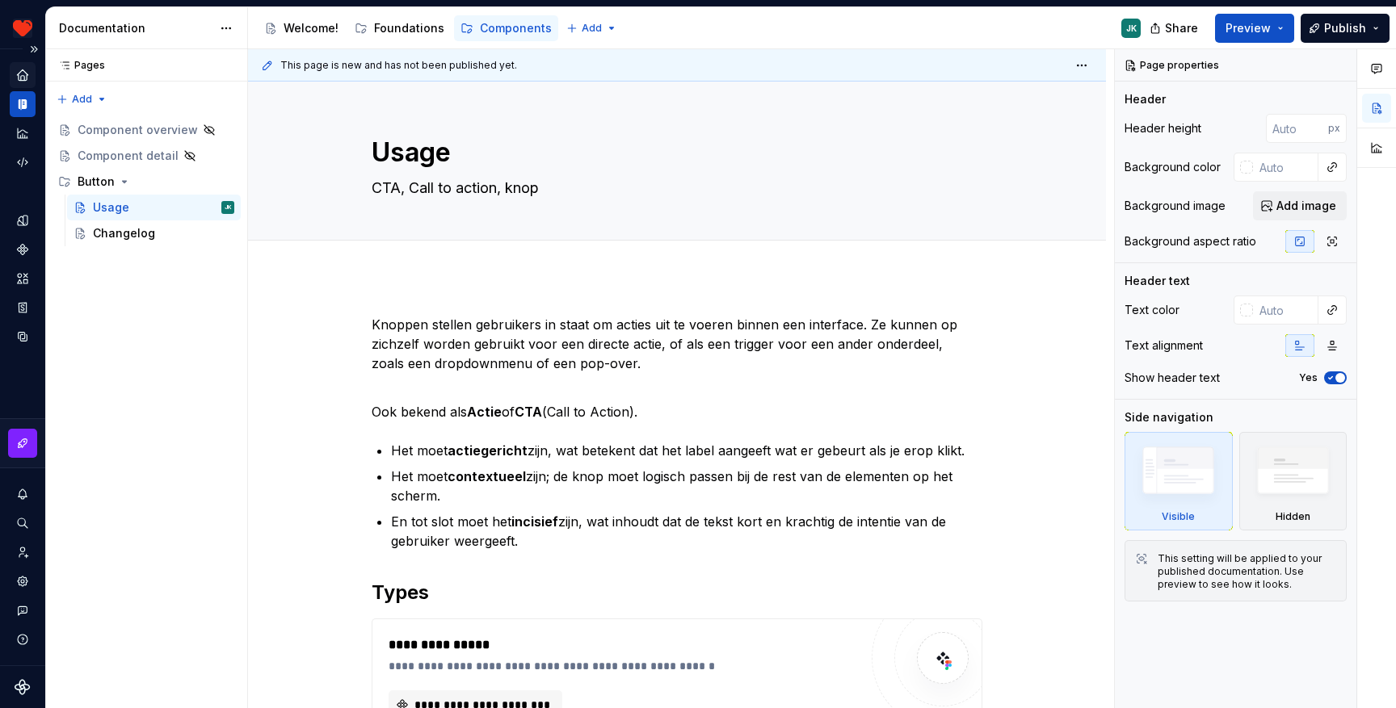
click at [25, 77] on icon "Home" at bounding box center [22, 74] width 11 height 11
type textarea "*"
